Goal: Find contact information: Find contact information

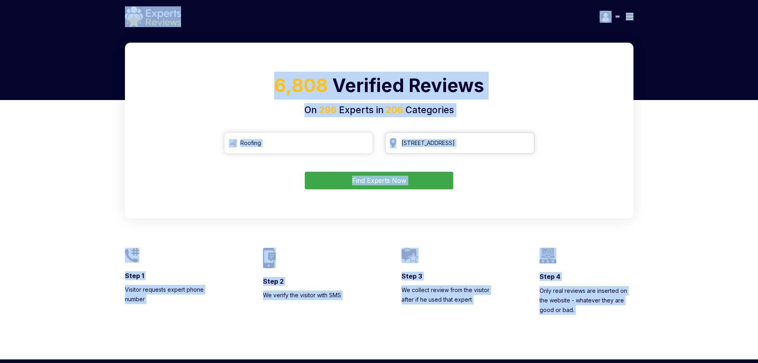
click at [449, 139] on input "[STREET_ADDRESS]" at bounding box center [459, 142] width 149 height 21
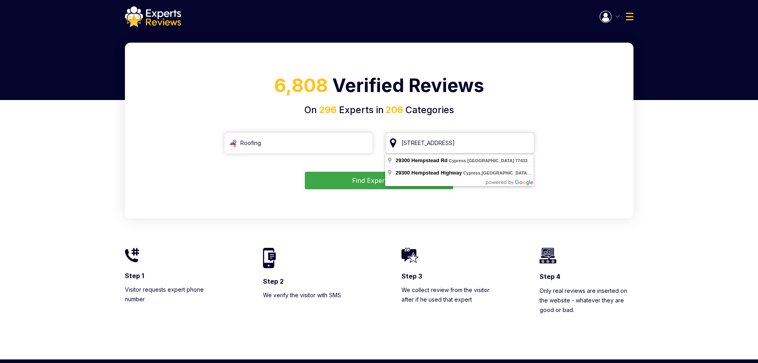
click at [449, 139] on input "[STREET_ADDRESS]" at bounding box center [459, 142] width 149 height 21
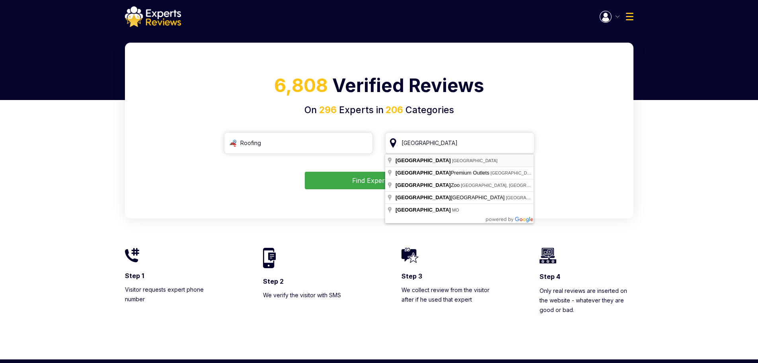
type input "[GEOGRAPHIC_DATA], [GEOGRAPHIC_DATA]"
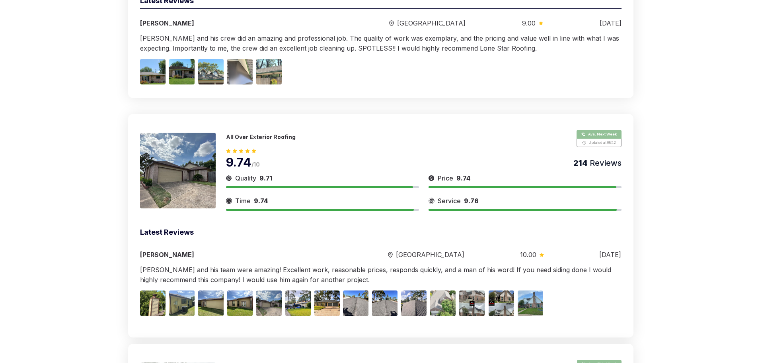
scroll to position [191, 0]
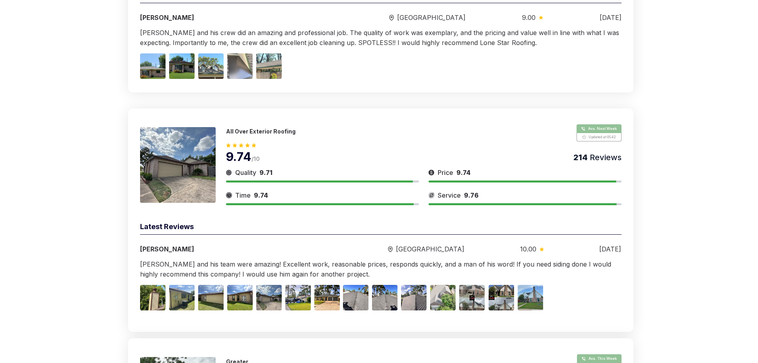
click at [597, 134] on button "Show Number" at bounding box center [599, 132] width 45 height 17
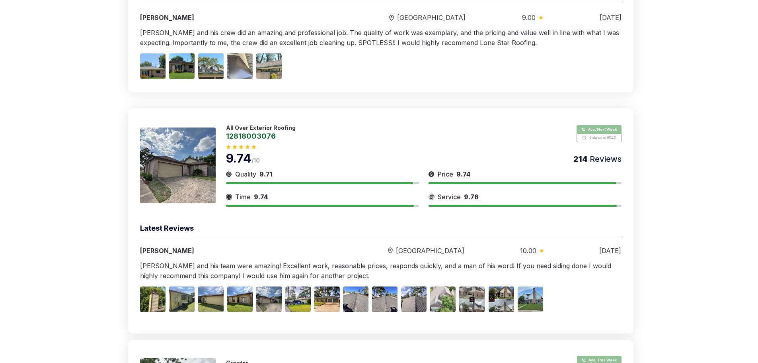
click at [184, 140] on img at bounding box center [178, 165] width 76 height 76
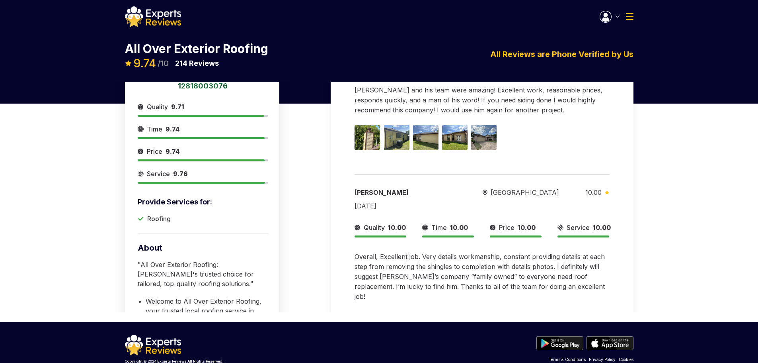
scroll to position [147, 0]
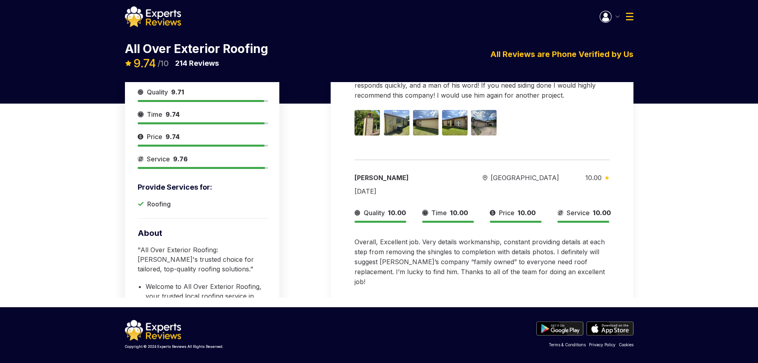
click at [573, 121] on div at bounding box center [482, 122] width 255 height 25
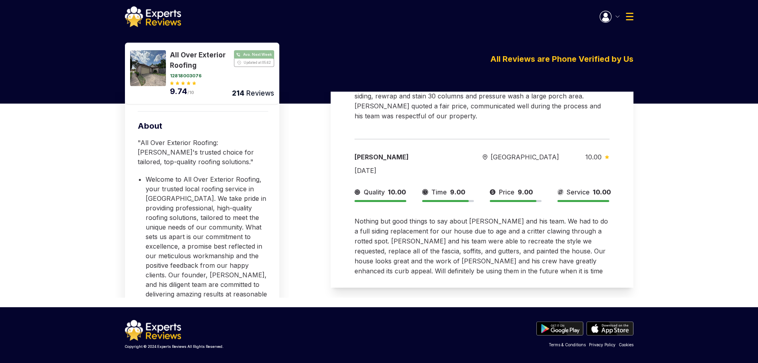
scroll to position [172, 0]
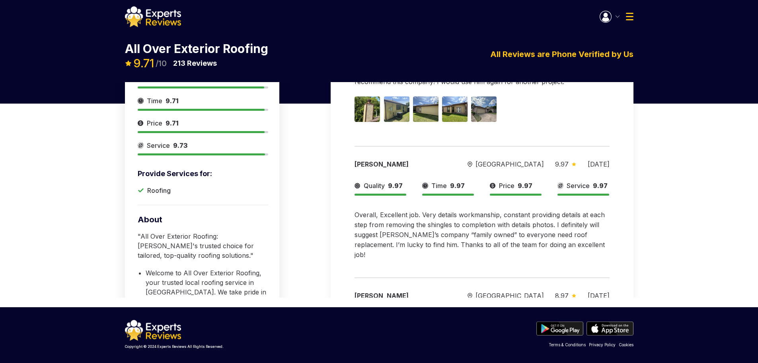
click at [275, 105] on div "Ava. Next Week Updated at 05:42 Provide Services for: Roofing Quality 9.68 Time…" at bounding box center [202, 130] width 154 height 390
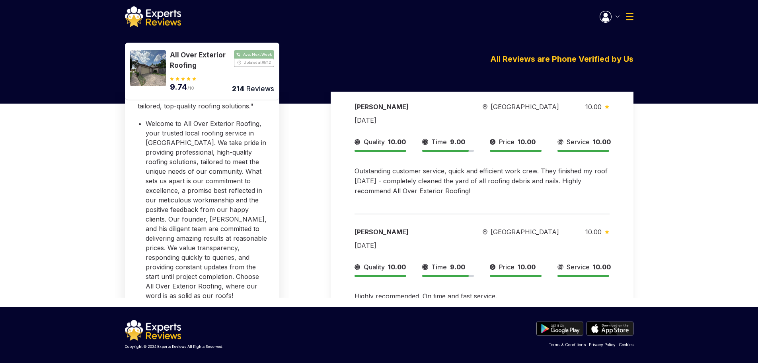
scroll to position [634, 0]
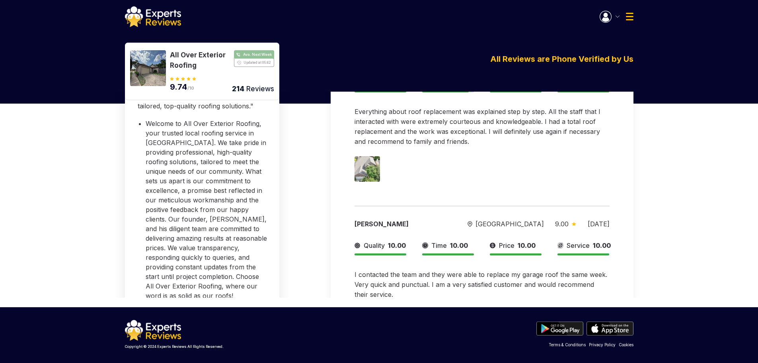
click at [310, 148] on div "Ava. Next Week Updated at 05:42 Provide Services for: Roofing Quality 9.71 Time…" at bounding box center [379, 121] width 541 height 372
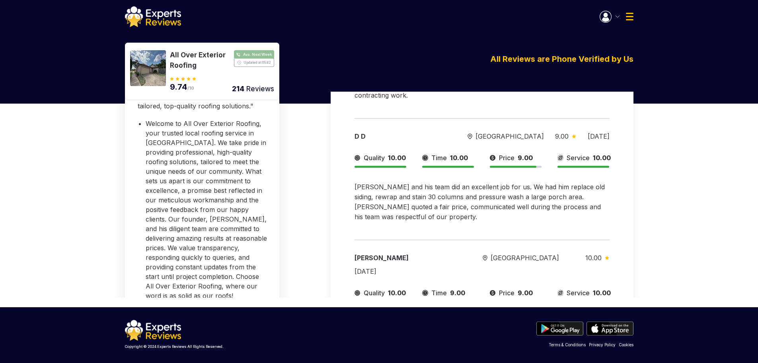
scroll to position [1032, 0]
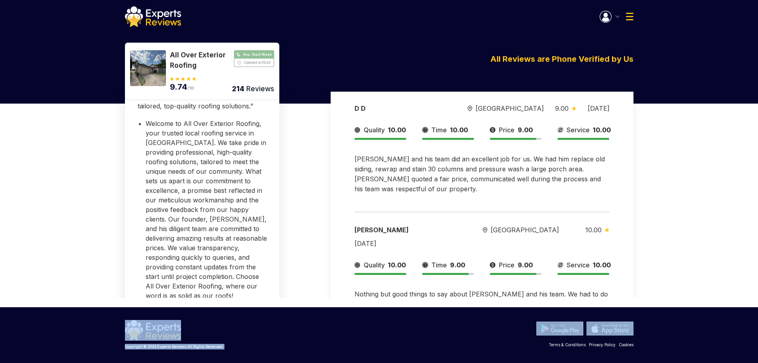
drag, startPoint x: 622, startPoint y: 273, endPoint x: 612, endPoint y: 310, distance: 38.8
click at [612, 310] on body "Welcome Open Inquires ( ) My Reviews ( ) Log Out Business Log in Login Roofing …" at bounding box center [379, 102] width 758 height 519
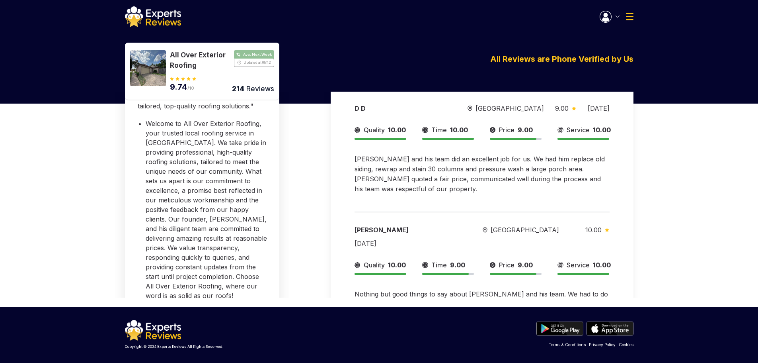
click at [610, 264] on div "David K Houston 10.00 25-Apr-2025 Quality 10.00 Time 9.00 Price 9.00 Service 10…" at bounding box center [482, 308] width 279 height 206
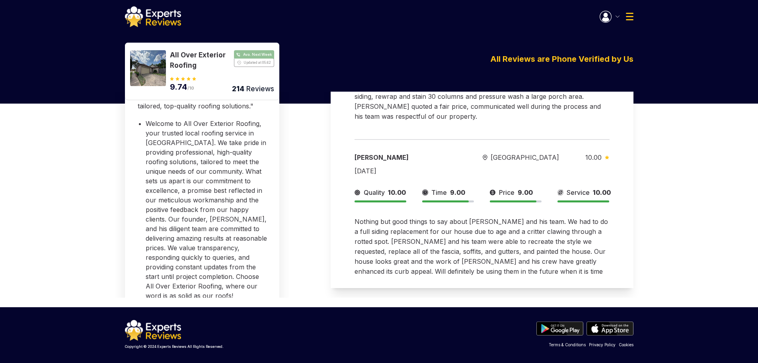
scroll to position [73, 0]
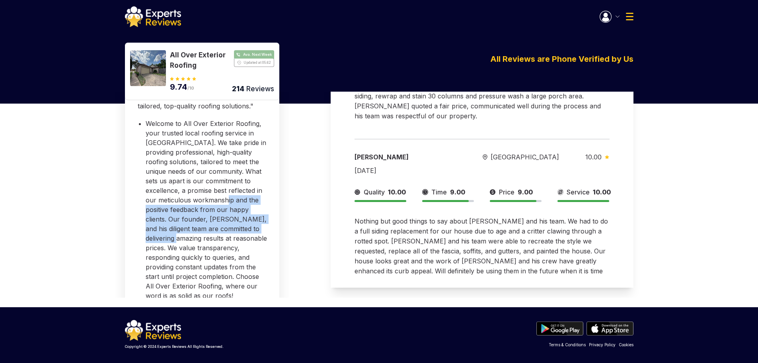
drag, startPoint x: 271, startPoint y: 191, endPoint x: 279, endPoint y: 229, distance: 38.6
click at [279, 229] on div "Ava. Next Week Updated at 05:42 Provide Services for: Roofing Quality 9.71 Time…" at bounding box center [202, 130] width 154 height 390
click at [91, 209] on div "Ava. Next Week Updated at 05:42 Provide Services for: Roofing Quality 9.71 Time…" at bounding box center [379, 121] width 758 height 372
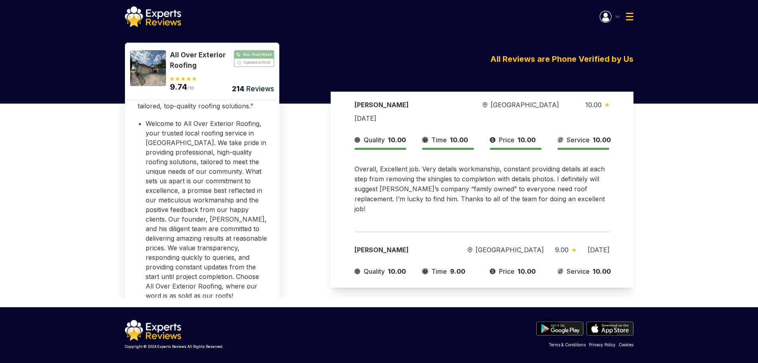
scroll to position [0, 0]
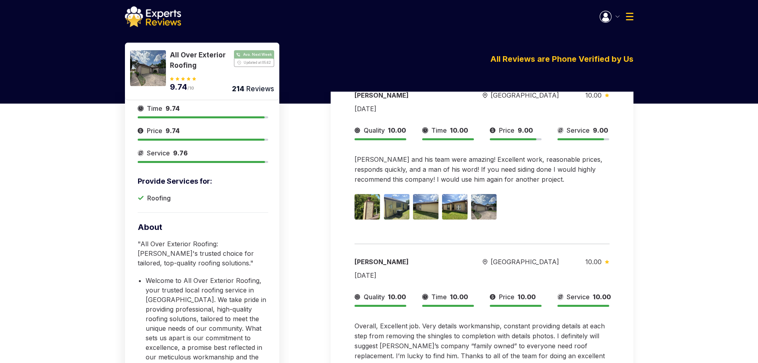
click at [589, 155] on span "[PERSON_NAME] and his team were amazing! Excellent work, reasonable prices, res…" at bounding box center [479, 169] width 248 height 28
